Goal: Information Seeking & Learning: Learn about a topic

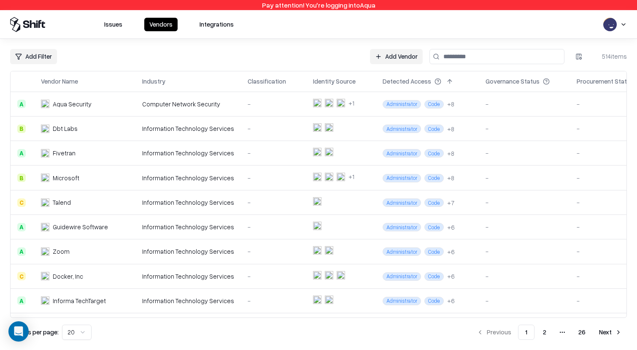
click at [200, 105] on div "Computer Network Security" at bounding box center [188, 104] width 92 height 9
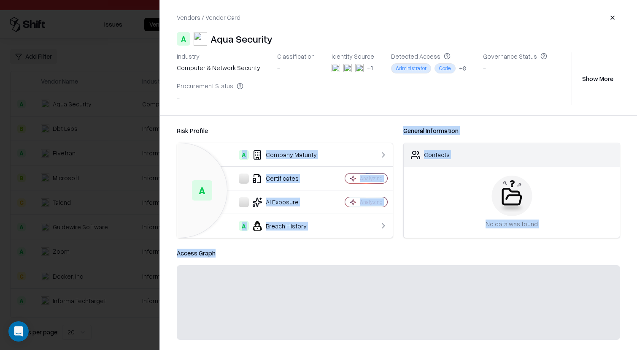
drag, startPoint x: 395, startPoint y: 250, endPoint x: 397, endPoint y: 166, distance: 83.9
click at [397, 167] on div "Risk Profile A A Company Maturity Certificates Analyzing AI Exposure Analyzing …" at bounding box center [398, 233] width 477 height 234
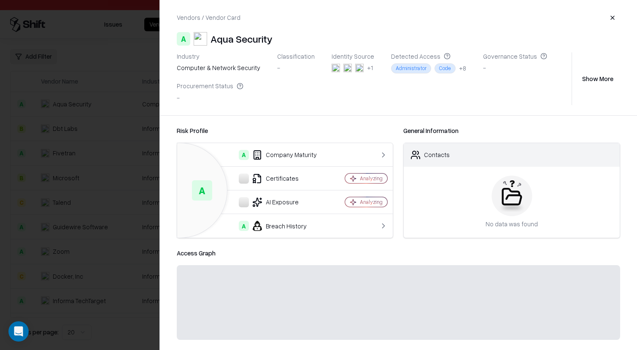
click at [397, 154] on div "Risk Profile A A Company Maturity Certificates Analyzing AI Exposure Analyzing …" at bounding box center [399, 182] width 444 height 112
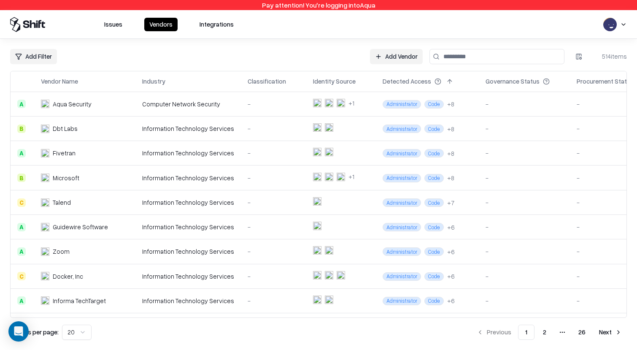
click at [207, 104] on div "Computer Network Security" at bounding box center [188, 104] width 92 height 9
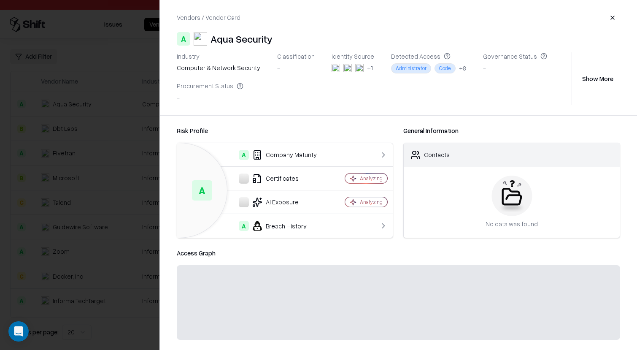
click at [117, 192] on div at bounding box center [318, 175] width 637 height 350
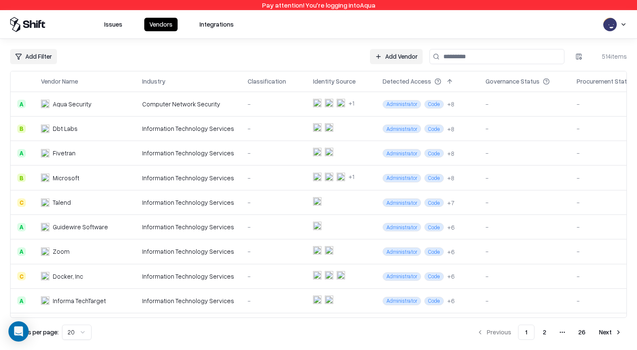
click at [110, 217] on td "Guidewire Software" at bounding box center [84, 227] width 101 height 24
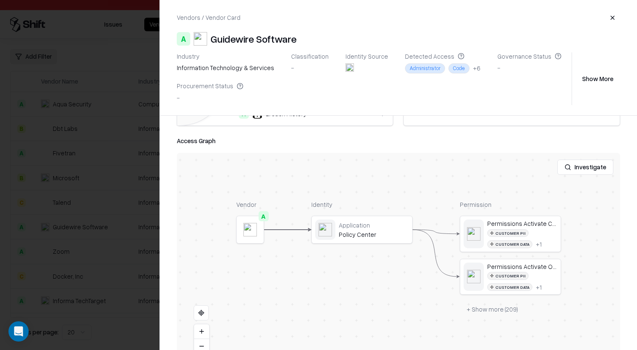
scroll to position [118, 0]
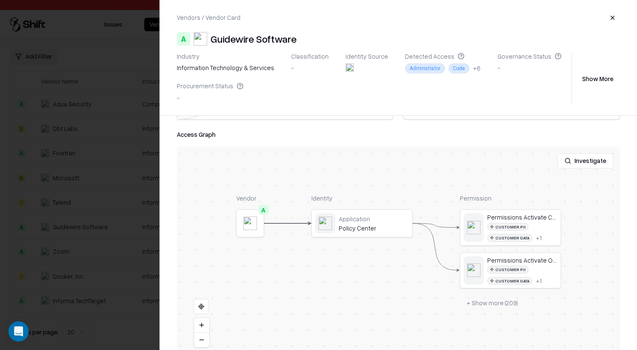
click at [574, 166] on button "Investigate" at bounding box center [585, 160] width 56 height 15
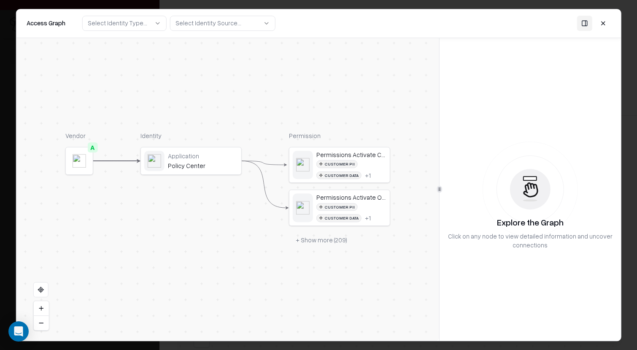
click at [246, 23] on button "Select Identity Source..." at bounding box center [222, 23] width 105 height 15
click at [118, 25] on div "Select Identity Type..." at bounding box center [117, 23] width 59 height 9
click at [221, 31] on div "Access Graph Select Identity Type... Select Identity Source..." at bounding box center [318, 23] width 604 height 29
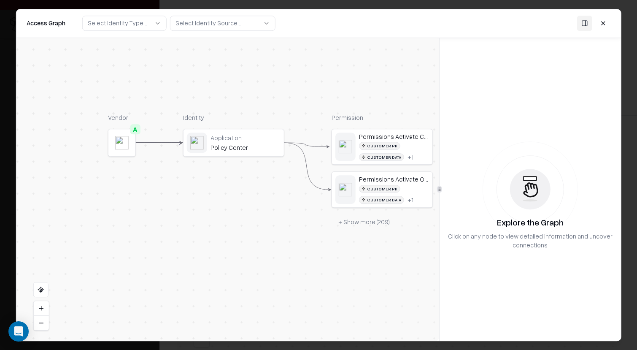
drag, startPoint x: 128, startPoint y: 156, endPoint x: 169, endPoint y: 140, distance: 43.9
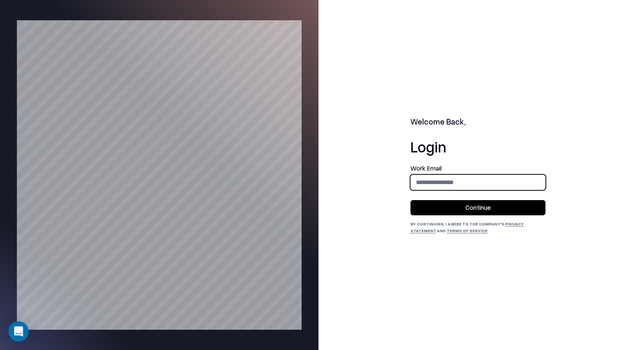
type input "**********"
click at [451, 215] on div "**********" at bounding box center [477, 199] width 135 height 69
click at [451, 212] on button "Continue" at bounding box center [477, 207] width 135 height 15
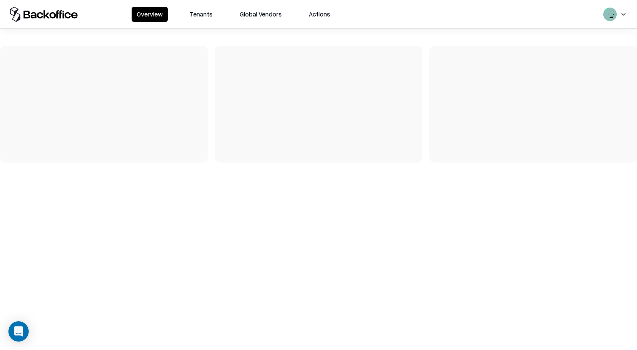
click at [208, 11] on button "Tenants" at bounding box center [201, 14] width 33 height 15
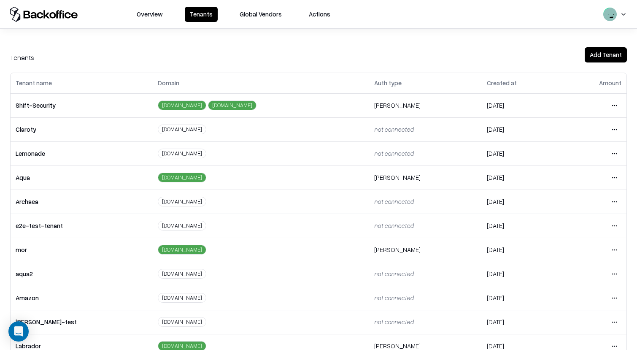
click at [617, 124] on html "Overview Tenants Global Vendors Actions Tenants Add Tenant Tenant name Domain A…" at bounding box center [318, 175] width 637 height 350
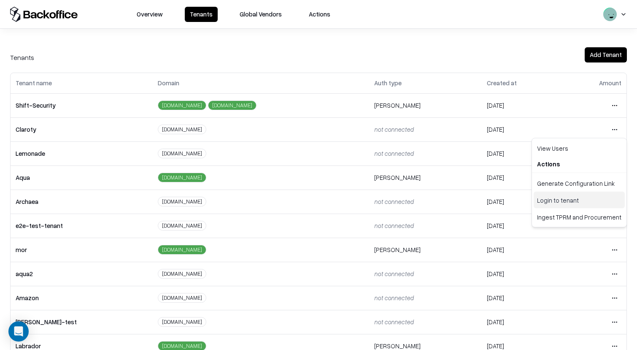
click at [567, 201] on div "Login to tenant" at bounding box center [578, 199] width 91 height 17
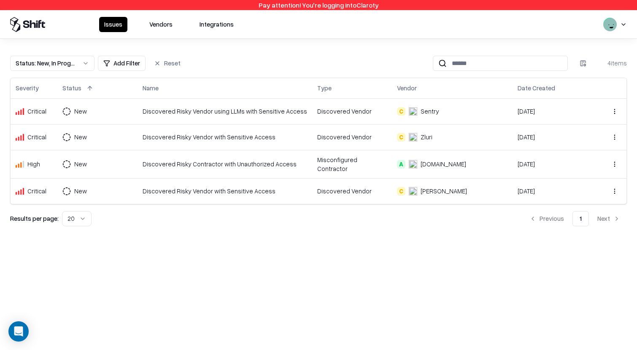
click at [159, 25] on button "Vendors" at bounding box center [160, 24] width 33 height 15
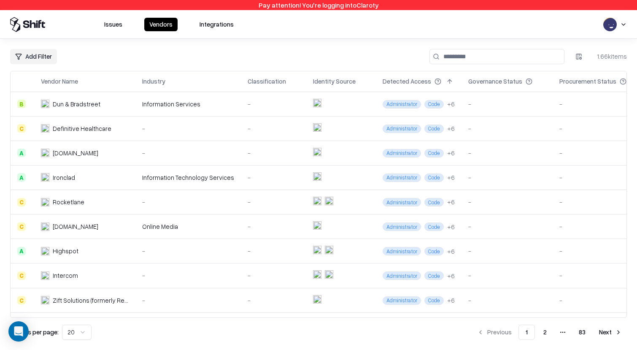
click at [213, 128] on div "-" at bounding box center [188, 128] width 92 height 9
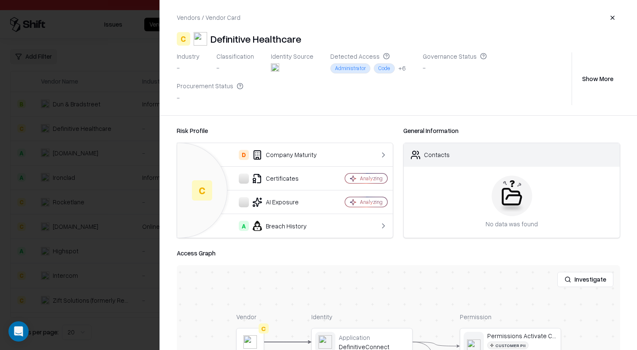
click at [582, 272] on button "Investigate" at bounding box center [585, 279] width 56 height 15
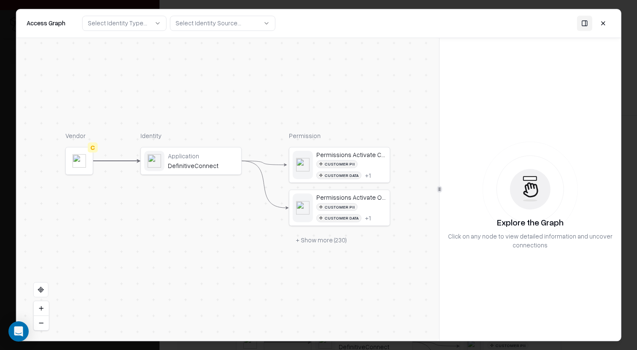
click at [197, 168] on div "DefinitiveConnect" at bounding box center [203, 166] width 70 height 8
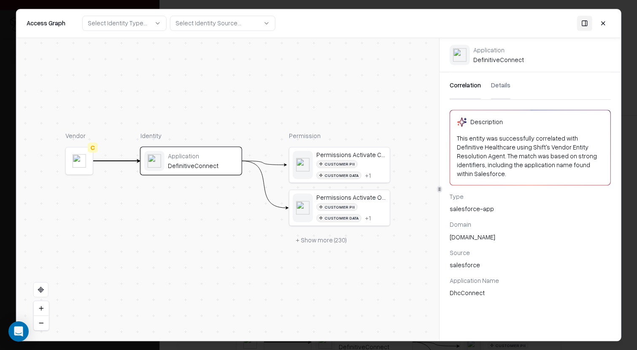
click at [608, 23] on button at bounding box center [602, 23] width 15 height 15
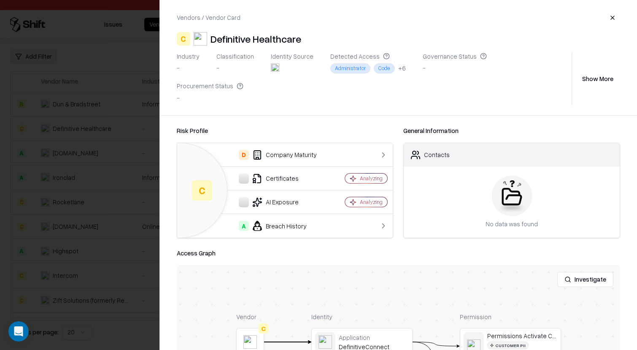
scroll to position [106, 0]
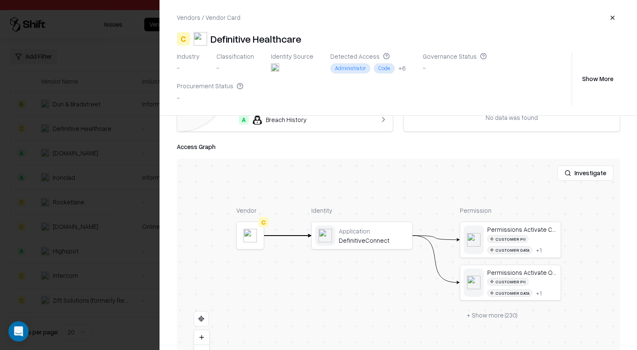
click at [492, 307] on button "+ Show more ( 230 )" at bounding box center [492, 314] width 65 height 15
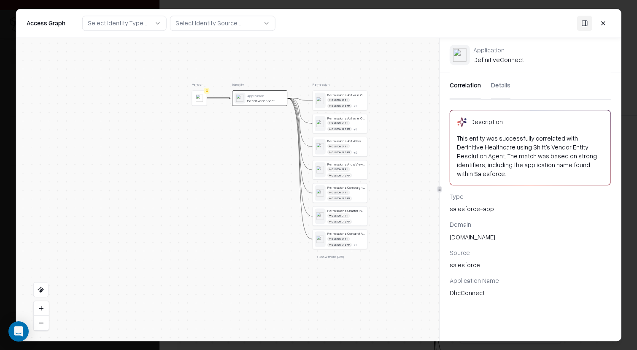
click at [603, 22] on button at bounding box center [602, 23] width 15 height 15
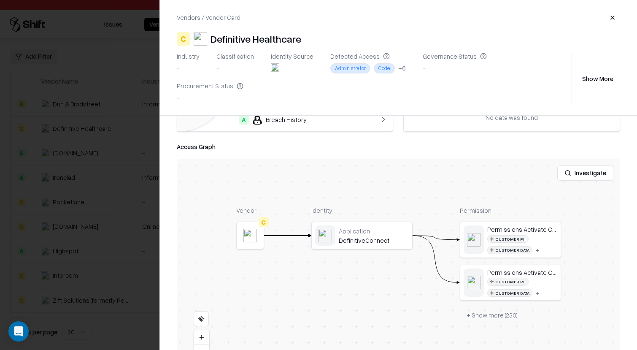
click at [506, 307] on button "+ Show more ( 230 )" at bounding box center [492, 314] width 65 height 15
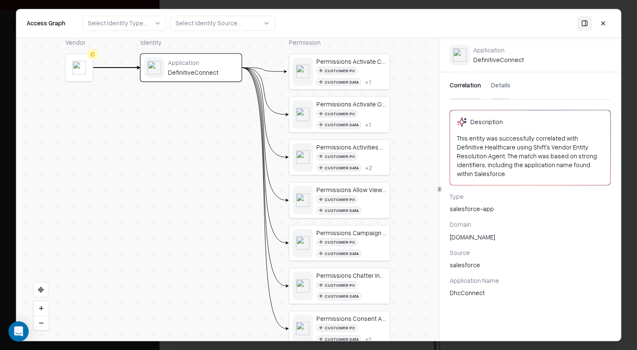
click at [503, 88] on button "Details" at bounding box center [500, 85] width 19 height 27
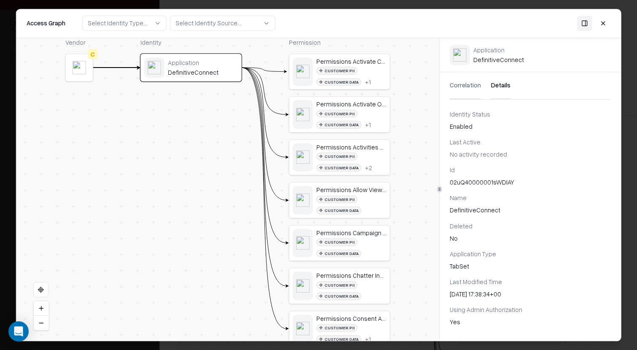
click at [461, 81] on button "Correlation" at bounding box center [465, 85] width 31 height 27
click at [492, 83] on button "Details" at bounding box center [500, 85] width 19 height 27
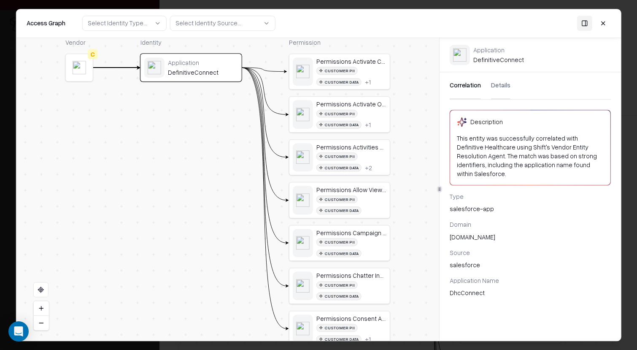
click at [451, 83] on button "Correlation" at bounding box center [465, 85] width 31 height 27
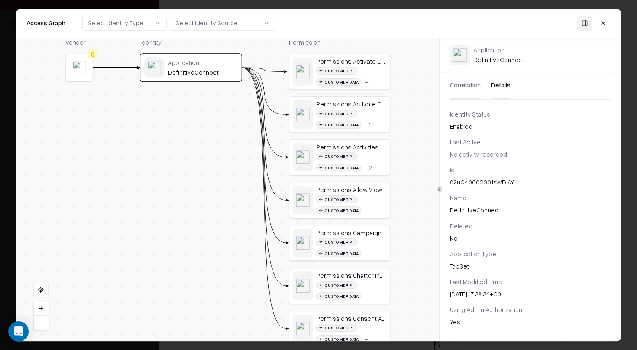
click at [494, 83] on button "Details" at bounding box center [500, 85] width 19 height 27
drag, startPoint x: 65, startPoint y: 24, endPoint x: 30, endPoint y: 24, distance: 34.2
click at [30, 24] on div "Access Graph Select Identity Type... Select Identity Source..." at bounding box center [140, 23] width 226 height 15
click at [128, 19] on div "Select Identity Type..." at bounding box center [117, 23] width 59 height 9
click at [216, 23] on div "Select Identity Source..." at bounding box center [208, 23] width 66 height 9
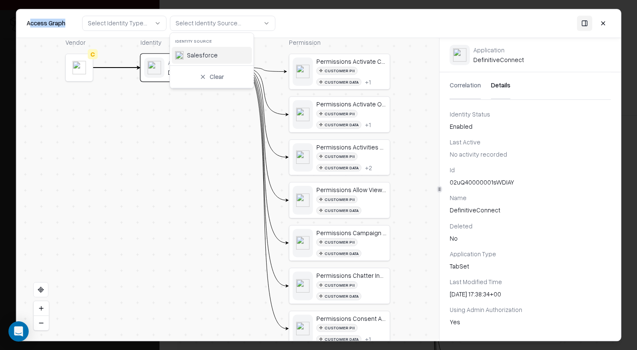
click at [122, 20] on div "Select Identity Type..." at bounding box center [117, 23] width 59 height 9
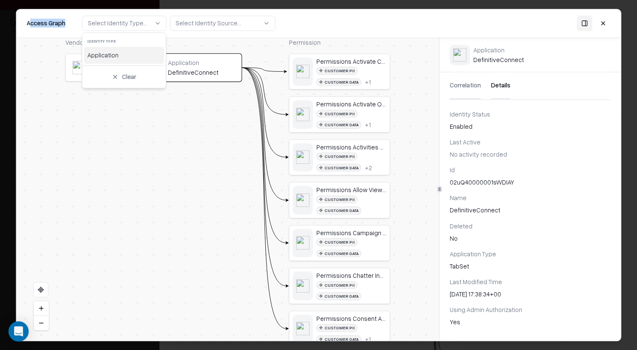
click at [118, 53] on div "Application" at bounding box center [124, 55] width 80 height 17
click at [205, 24] on div "Select Identity Source..." at bounding box center [208, 23] width 66 height 9
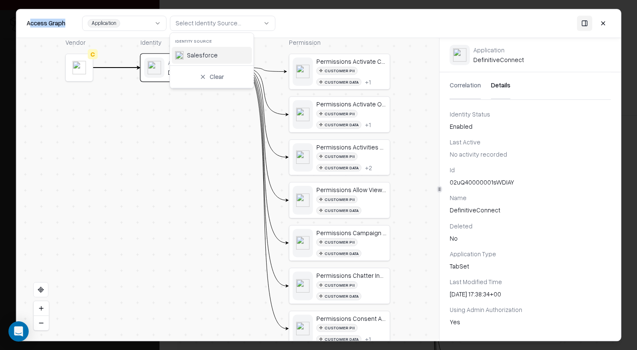
click at [220, 53] on div "Salesforce" at bounding box center [212, 55] width 80 height 17
click at [191, 145] on div "Identity Application DefinitiveConnect" at bounding box center [190, 203] width 101 height 331
click at [145, 22] on button "Application" at bounding box center [124, 23] width 84 height 15
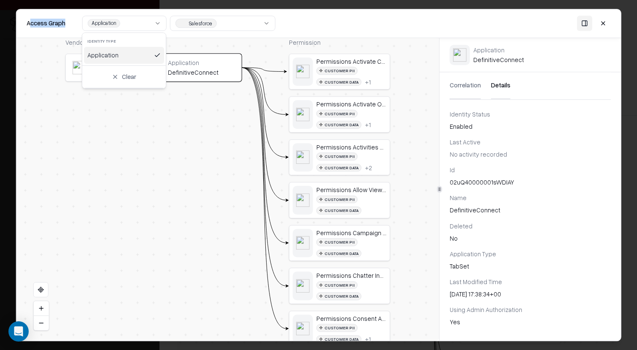
click at [142, 57] on div "Application" at bounding box center [124, 55] width 80 height 17
click at [112, 61] on div "Application" at bounding box center [124, 55] width 80 height 17
click at [124, 56] on div "Application" at bounding box center [124, 55] width 80 height 17
click at [131, 28] on button "Select Identity Type..." at bounding box center [124, 23] width 84 height 15
click at [205, 31] on div "Access Graph Select Identity Type... Salesforce" at bounding box center [318, 23] width 604 height 29
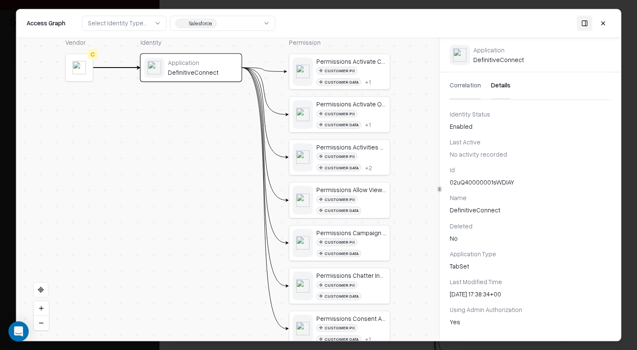
click at [229, 24] on button "Salesforce" at bounding box center [222, 23] width 105 height 15
click at [350, 19] on div "Access Graph Select Identity Type... Salesforce" at bounding box center [318, 23] width 604 height 29
click at [263, 27] on button "Salesforce" at bounding box center [222, 23] width 105 height 15
click at [148, 30] on button "Select Identity Type..." at bounding box center [124, 23] width 84 height 15
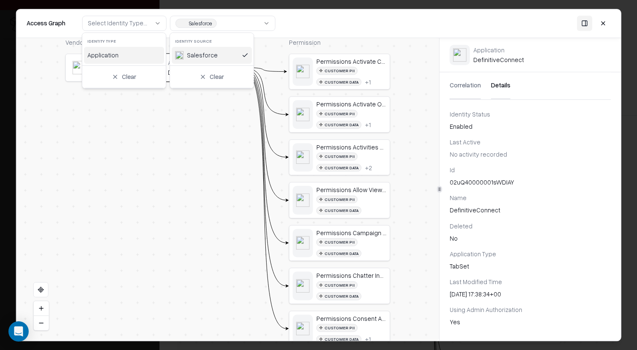
click at [150, 28] on button "Select Identity Type..." at bounding box center [124, 23] width 84 height 15
click at [225, 20] on button "Salesforce" at bounding box center [222, 23] width 105 height 15
click at [217, 53] on div "Salesforce" at bounding box center [212, 55] width 80 height 17
click at [221, 55] on div "Salesforce" at bounding box center [212, 55] width 80 height 17
click at [121, 153] on div "Vendor C Identity Application DefinitiveConnect Permission Permissions Activate…" at bounding box center [227, 203] width 325 height 331
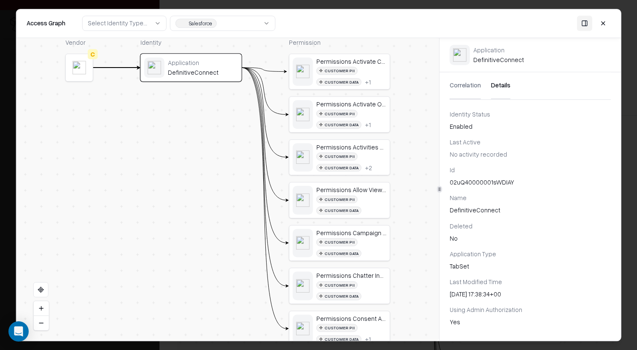
click at [124, 23] on div "Select Identity Type..." at bounding box center [117, 23] width 59 height 9
click at [156, 180] on div "Identity Application DefinitiveConnect" at bounding box center [190, 203] width 101 height 331
click at [156, 22] on icon "button" at bounding box center [157, 23] width 7 height 7
click at [204, 23] on div "Salesforce" at bounding box center [201, 23] width 24 height 7
click at [144, 20] on button "Select Identity Type..." at bounding box center [124, 23] width 84 height 15
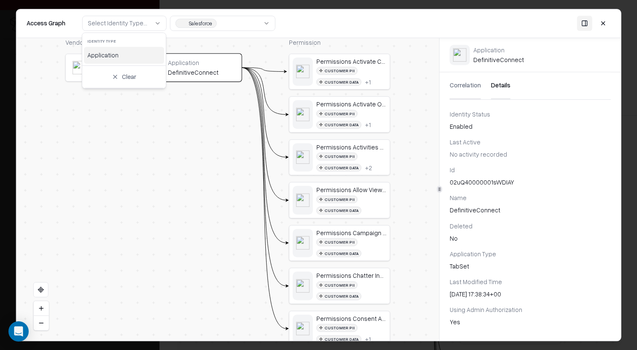
click at [140, 59] on div "Application" at bounding box center [124, 55] width 80 height 17
click at [186, 153] on div "Identity Application DefinitiveConnect" at bounding box center [190, 203] width 101 height 331
click at [226, 22] on button "Salesforce" at bounding box center [222, 23] width 105 height 15
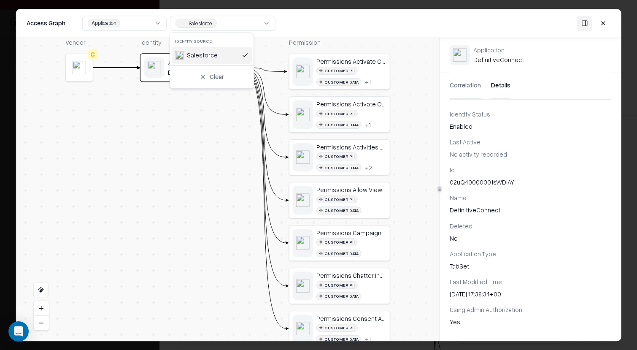
click at [223, 51] on div "Salesforce" at bounding box center [212, 55] width 80 height 17
click at [604, 20] on button at bounding box center [602, 23] width 15 height 15
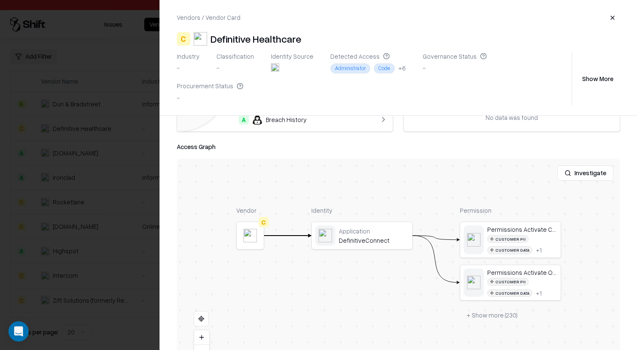
click at [104, 207] on div at bounding box center [318, 175] width 637 height 350
